Goal: Transaction & Acquisition: Book appointment/travel/reservation

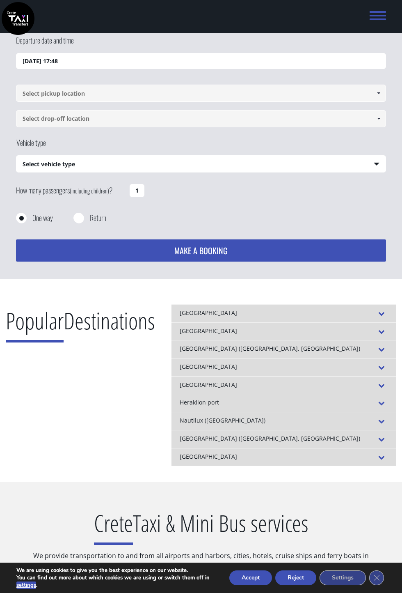
click at [329, 87] on input at bounding box center [201, 93] width 370 height 17
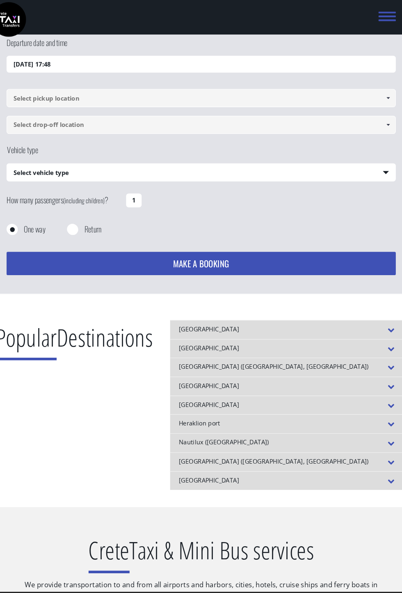
click at [373, 101] on input at bounding box center [201, 93] width 370 height 17
click at [376, 96] on span at bounding box center [379, 93] width 7 height 7
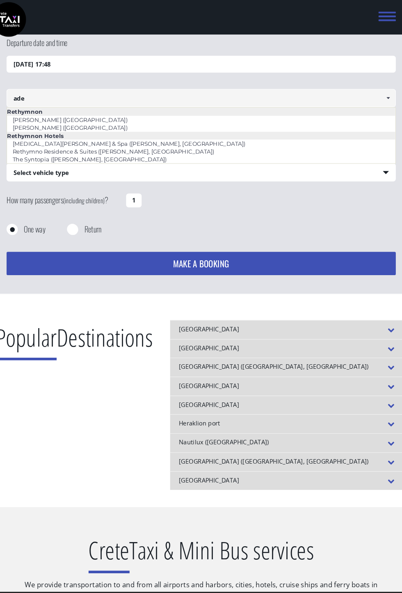
click at [136, 127] on link "[PERSON_NAME] ([GEOGRAPHIC_DATA])" at bounding box center [76, 120] width 120 height 11
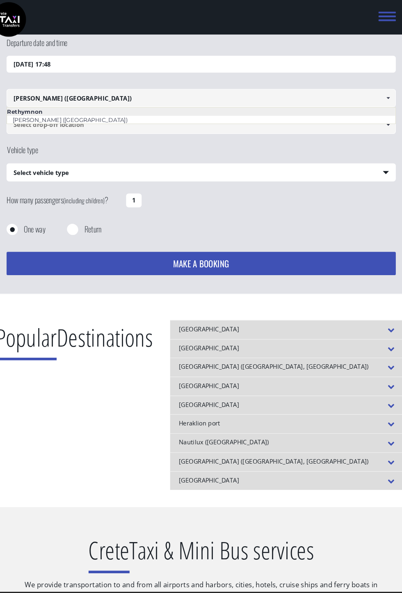
click at [161, 117] on li "[PERSON_NAME] ([GEOGRAPHIC_DATA])" at bounding box center [200, 113] width 369 height 7
type input "[PERSON_NAME] ([GEOGRAPHIC_DATA])"
click at [170, 117] on input at bounding box center [201, 118] width 370 height 17
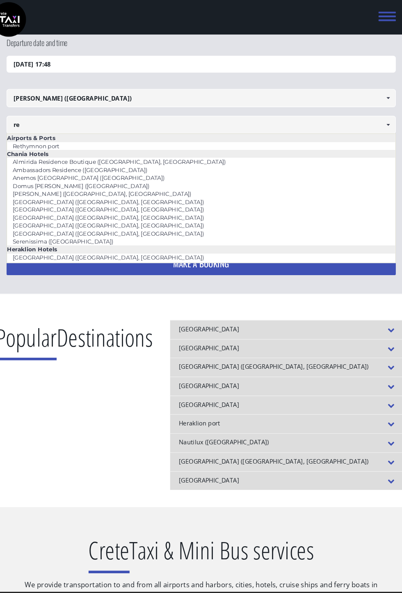
click at [71, 144] on link "Rethymnon port" at bounding box center [43, 138] width 55 height 11
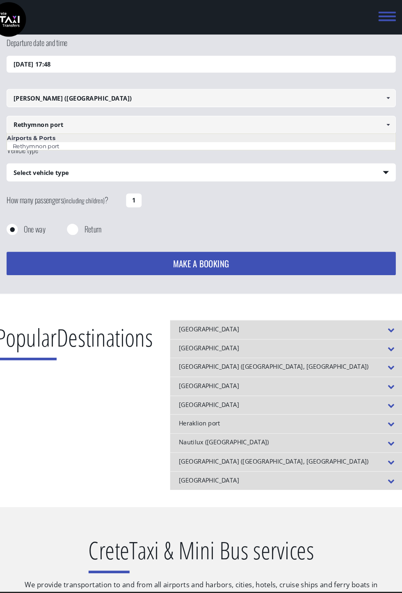
type input "Rethymnon port"
click at [220, 161] on select "Select vehicle type Taxi (4 passengers) Mercedes E Class Mini Van (7 passengers…" at bounding box center [200, 164] width 369 height 17
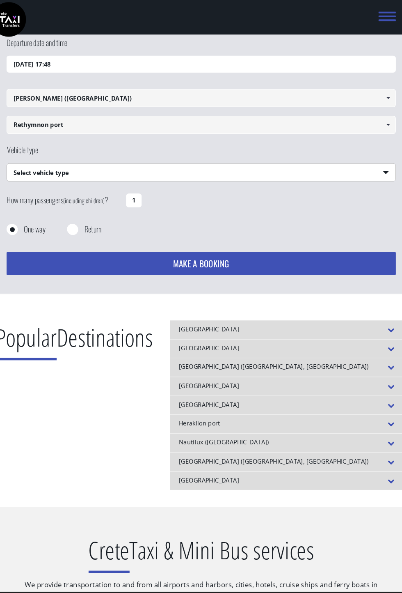
select select "540"
click at [278, 244] on button "MAKE A BOOKING" at bounding box center [201, 250] width 370 height 22
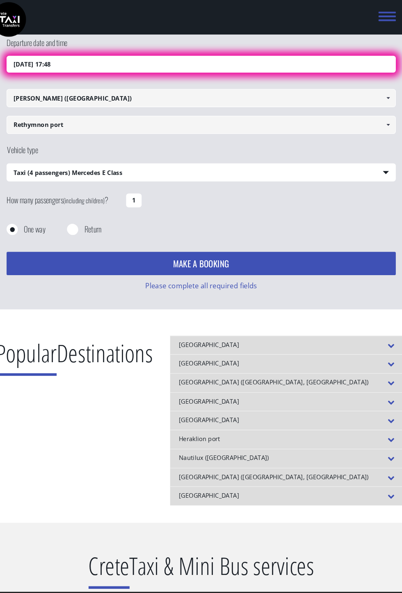
click at [348, 55] on input "[DATE] 17:48" at bounding box center [201, 61] width 370 height 16
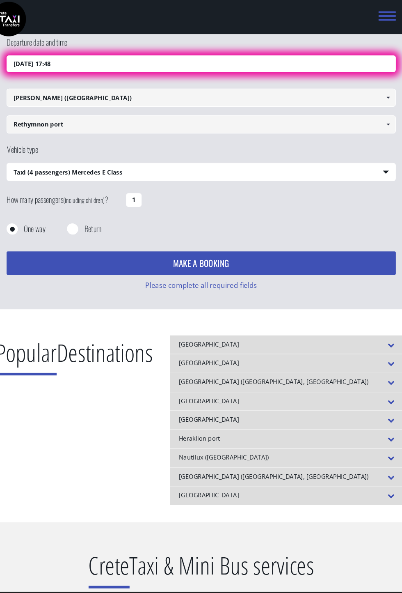
scroll to position [53, 0]
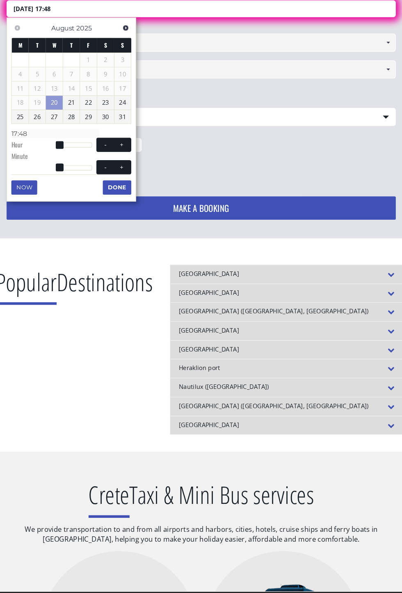
click at [129, 137] on button "+" at bounding box center [125, 138] width 15 height 8
type input "[DATE] 18:48"
type input "18:48"
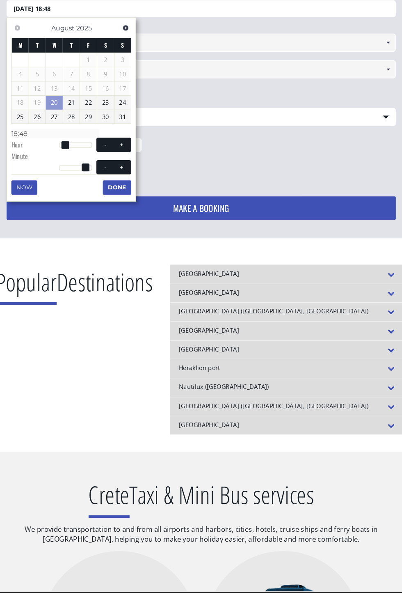
click at [128, 138] on span at bounding box center [125, 137] width 7 height 7
type input "[DATE] 19:48"
type input "19:48"
click at [124, 172] on button "Done" at bounding box center [121, 178] width 27 height 13
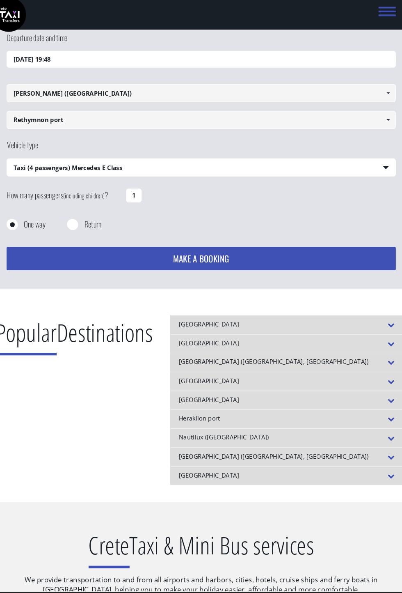
scroll to position [3, 0]
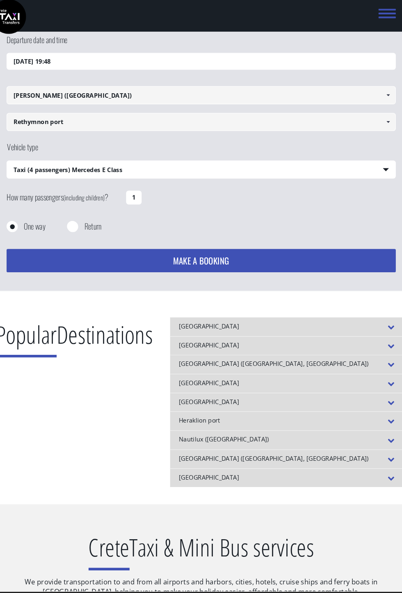
click at [265, 247] on button "MAKE A BOOKING" at bounding box center [201, 247] width 370 height 22
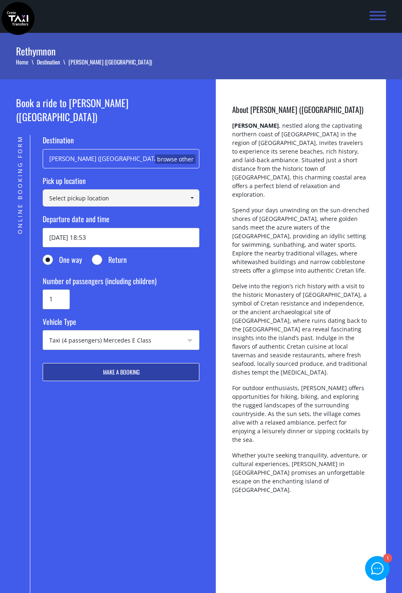
click at [181, 189] on input at bounding box center [121, 197] width 157 height 17
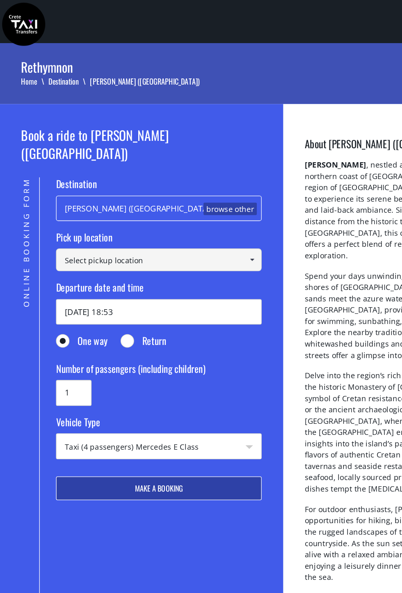
click at [183, 191] on input at bounding box center [121, 197] width 157 height 17
click at [193, 195] on span at bounding box center [192, 198] width 7 height 7
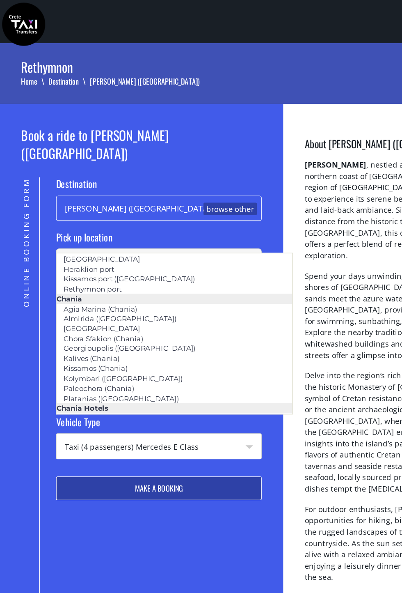
scroll to position [22, 0]
click at [95, 225] on li "Chania" at bounding box center [133, 227] width 180 height 7
click at [93, 223] on link "Rethymnon port" at bounding box center [70, 220] width 55 height 11
type input "Rethymnon port"
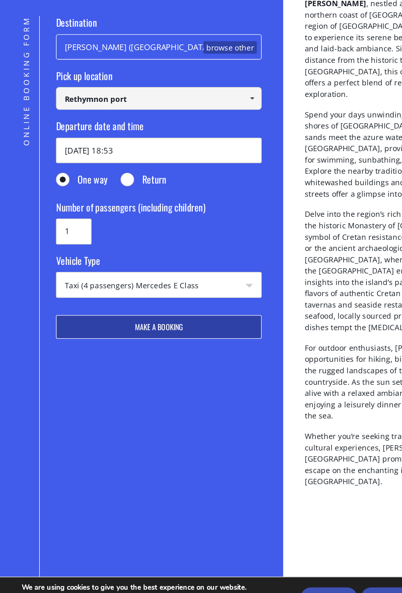
click at [140, 381] on button "Make a booking" at bounding box center [121, 372] width 157 height 18
